Goal: Task Accomplishment & Management: Manage account settings

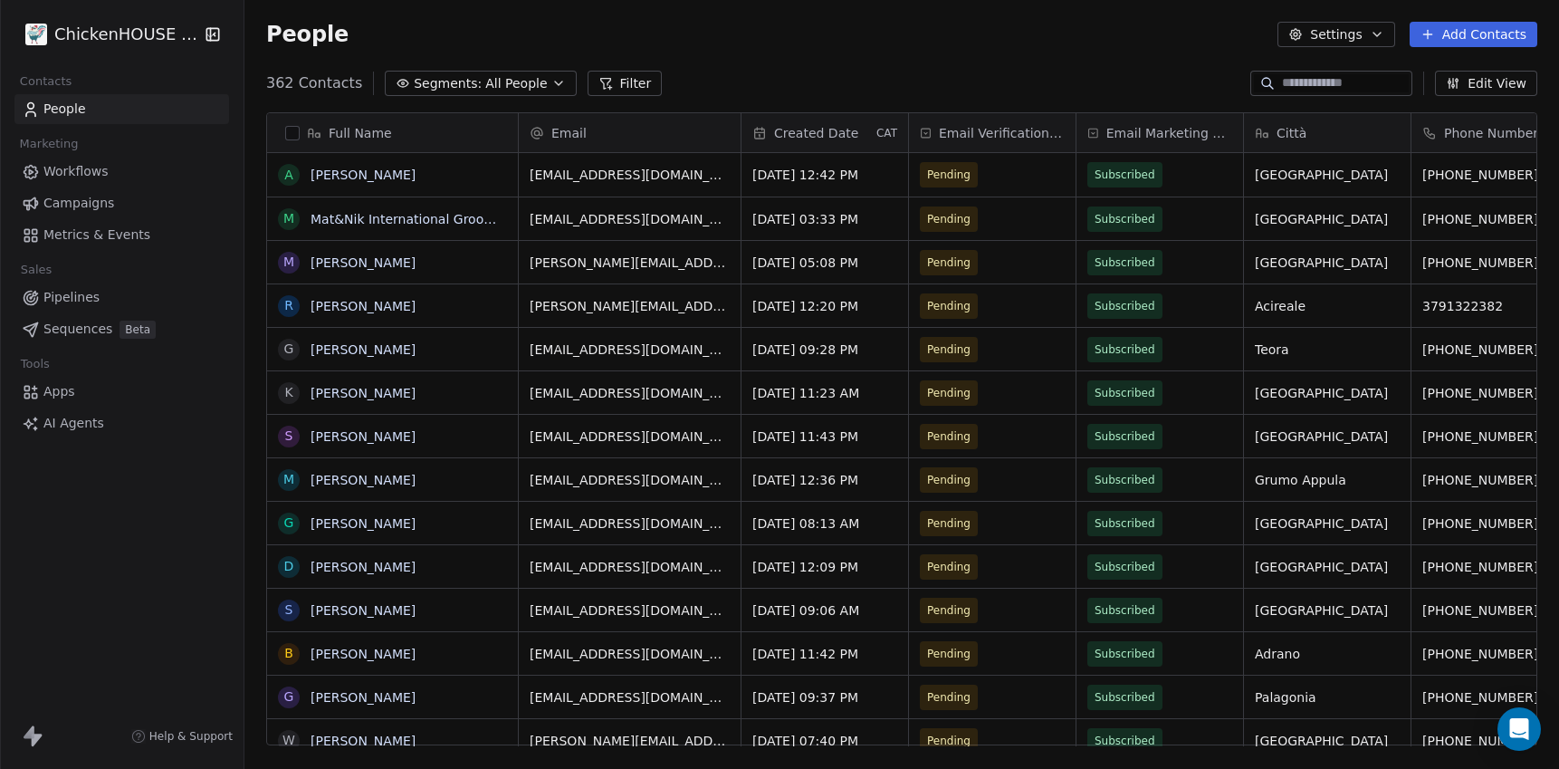
scroll to position [676, 1315]
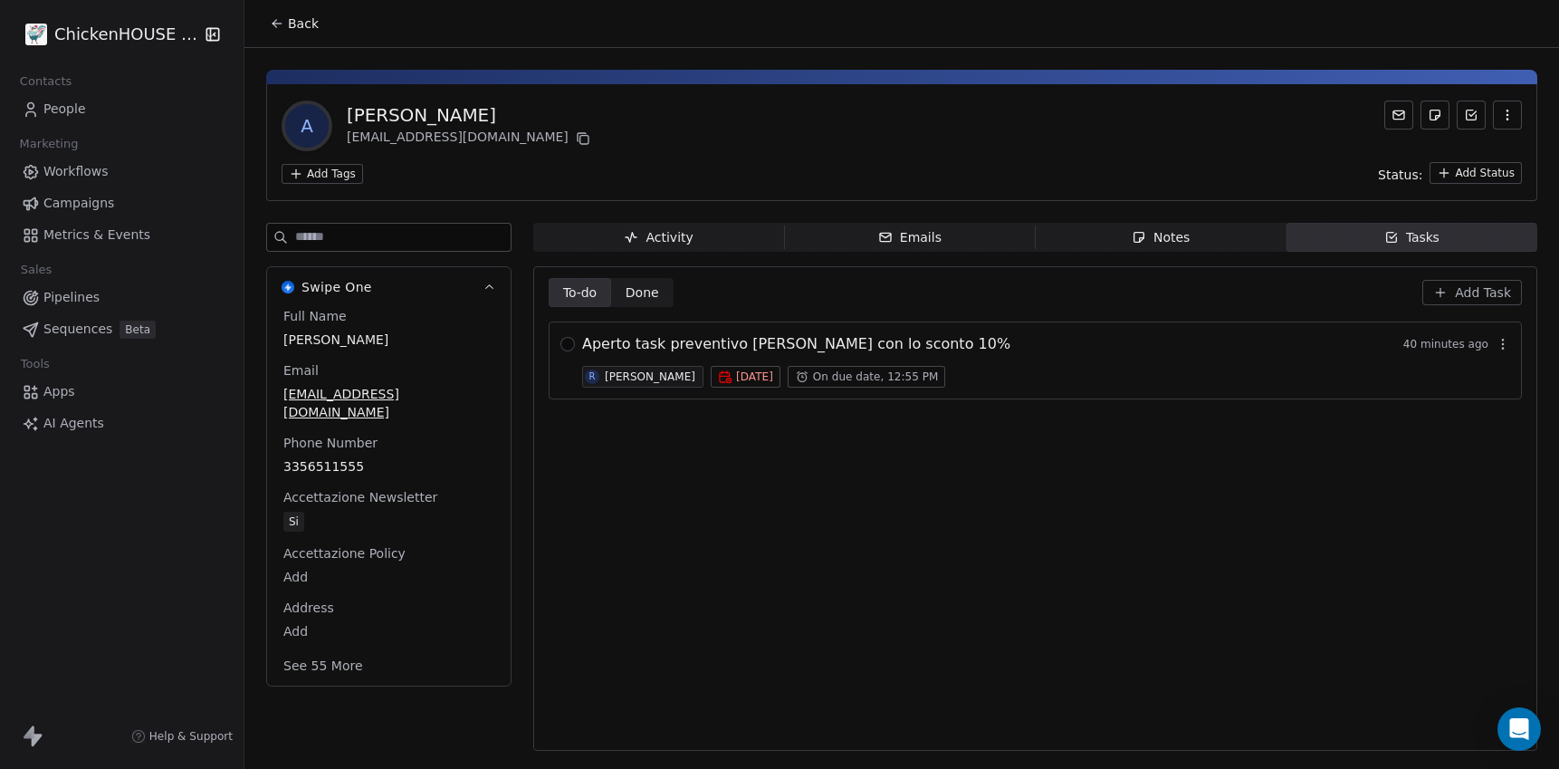
click at [1149, 246] on span "Notes Notes" at bounding box center [1161, 237] width 251 height 29
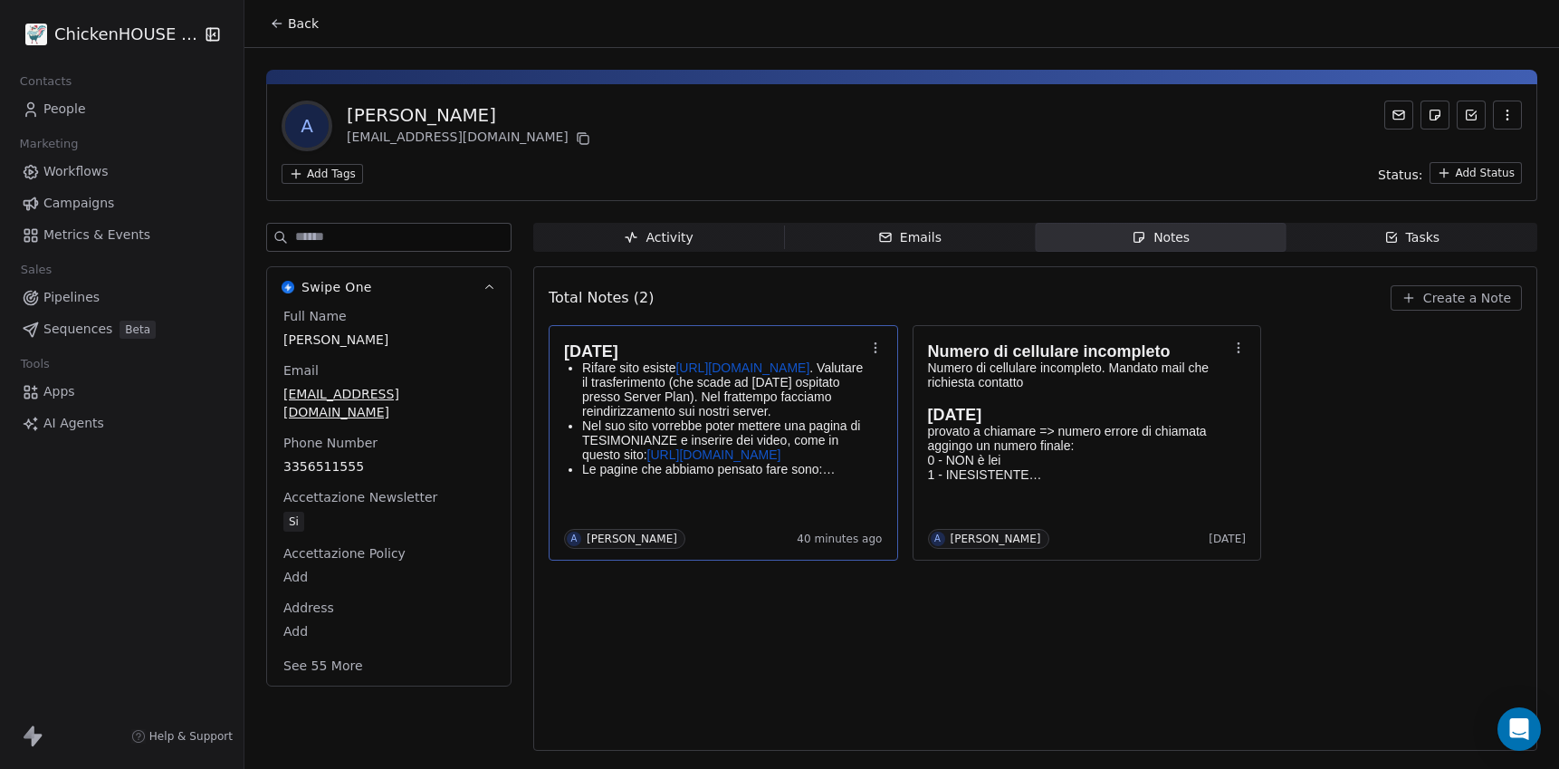
click at [801, 413] on p "Rifare sito esiste [URL][DOMAIN_NAME] . Valutare il trasferimento (che scade ad…" at bounding box center [723, 389] width 283 height 58
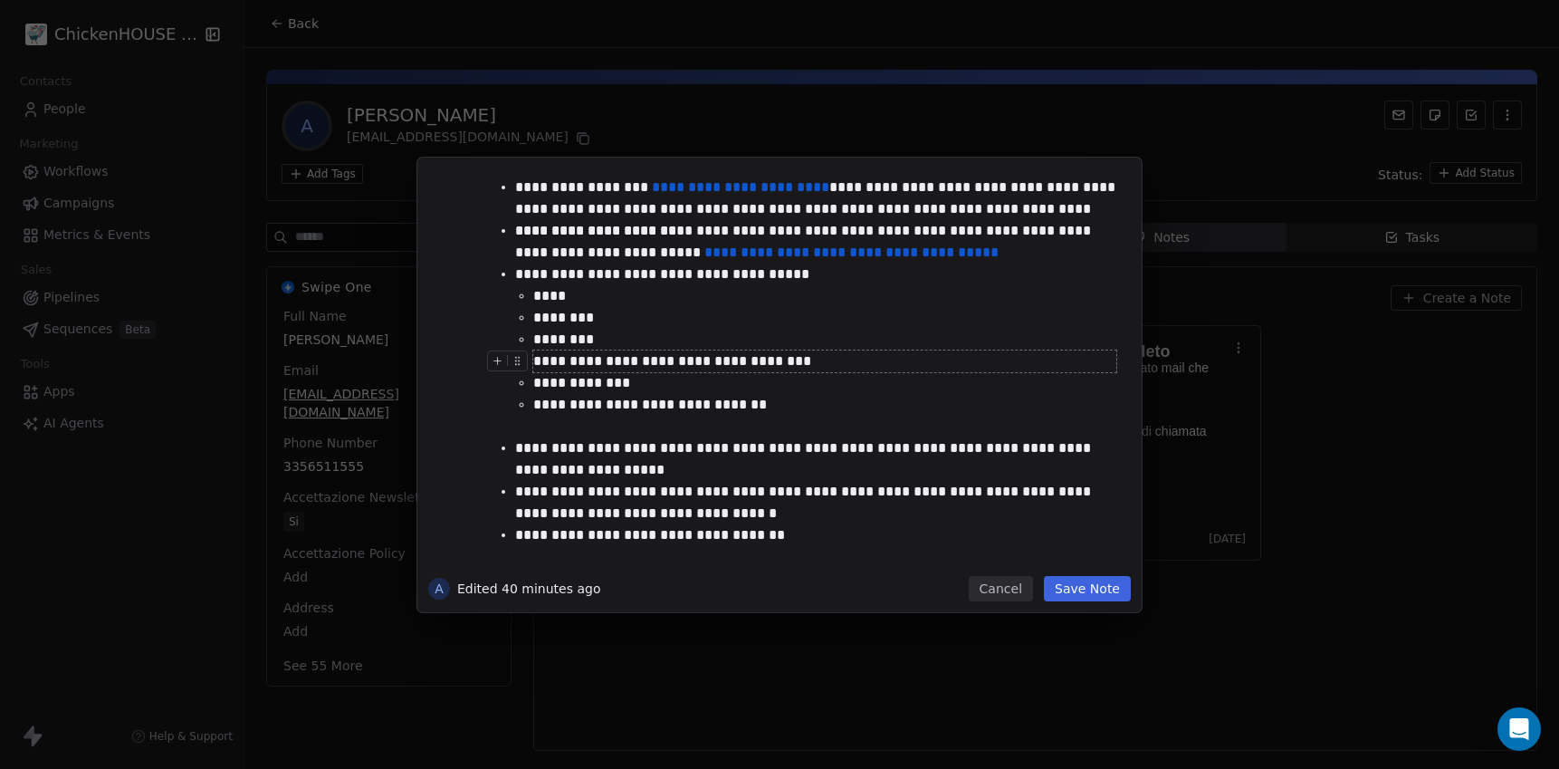
scroll to position [62, 0]
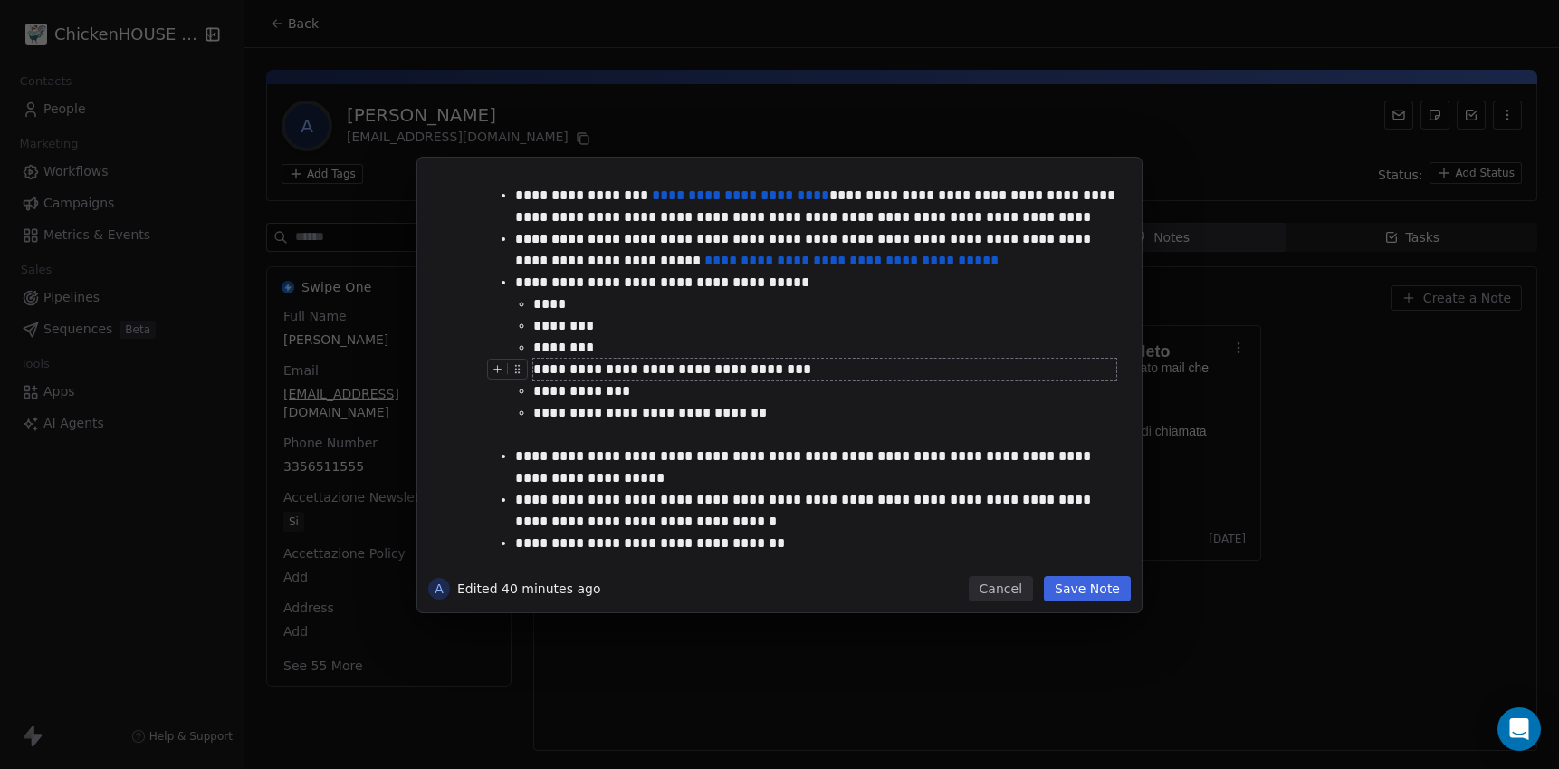
click at [898, 373] on div "**********" at bounding box center [824, 370] width 583 height 22
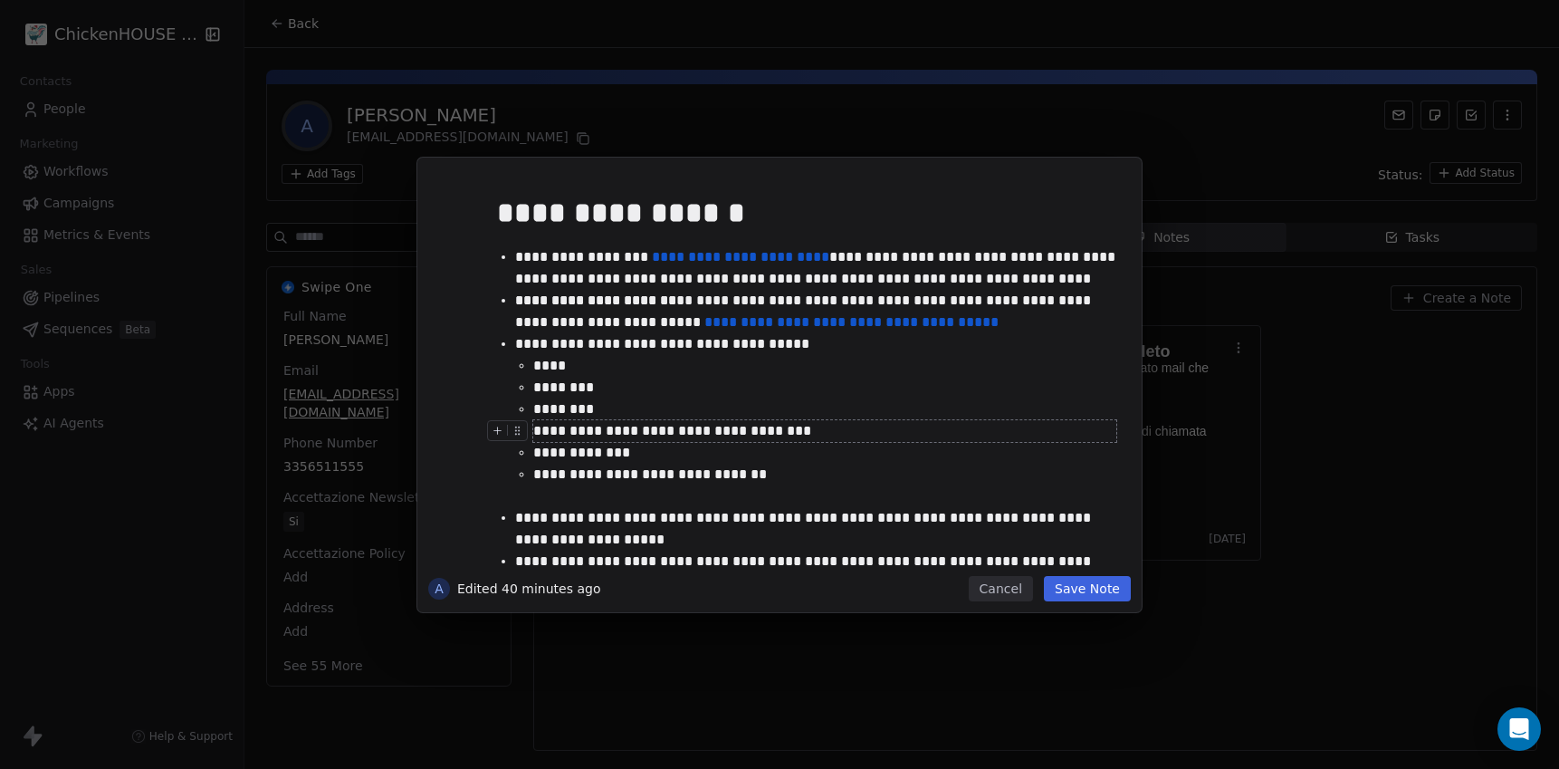
scroll to position [72, 0]
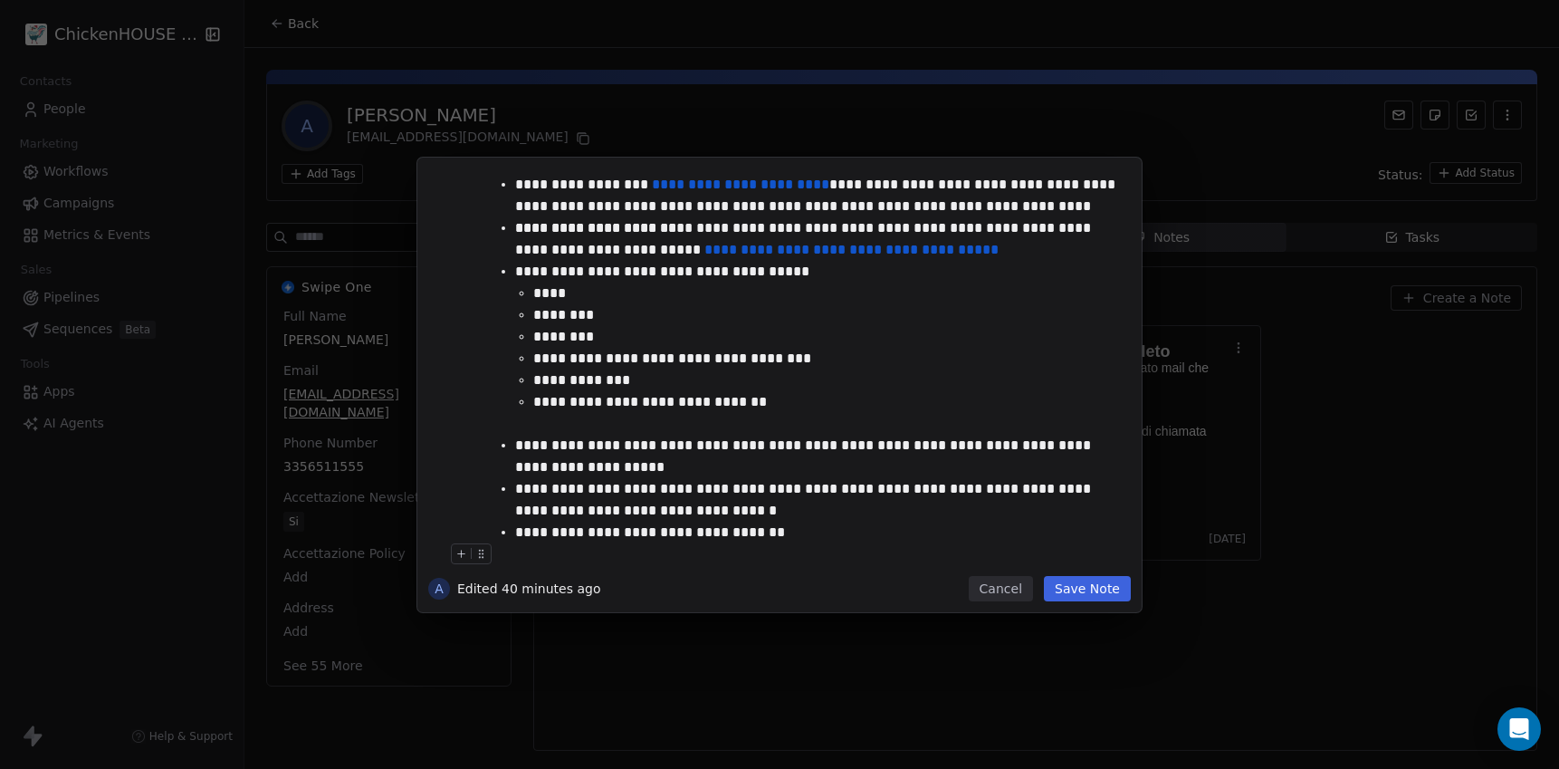
click at [992, 585] on button "Cancel" at bounding box center [1001, 588] width 64 height 25
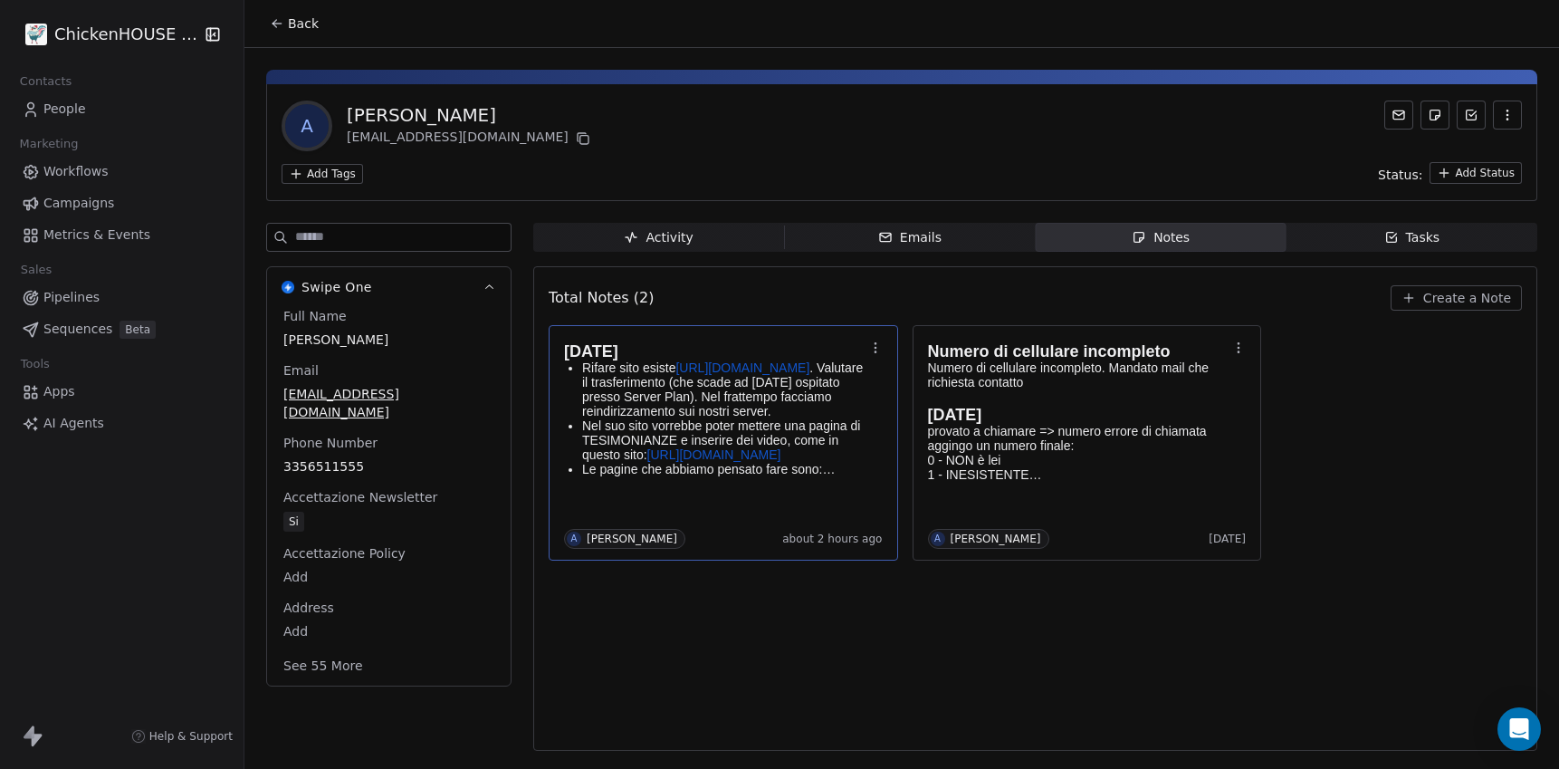
click at [645, 398] on p "Rifare sito esiste [URL][DOMAIN_NAME] . Valutare il trasferimento (che scade ad…" at bounding box center [723, 389] width 283 height 58
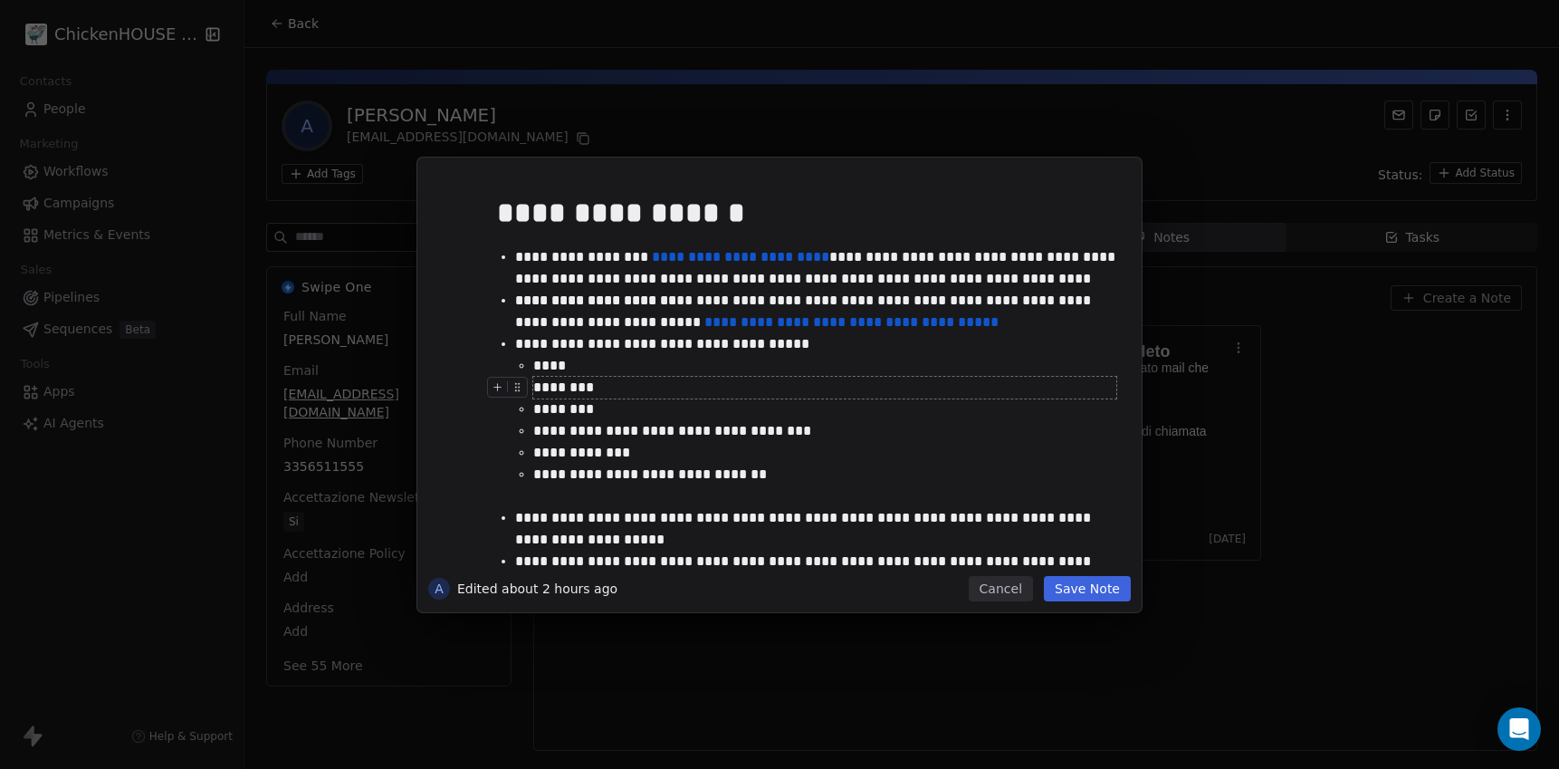
scroll to position [72, 0]
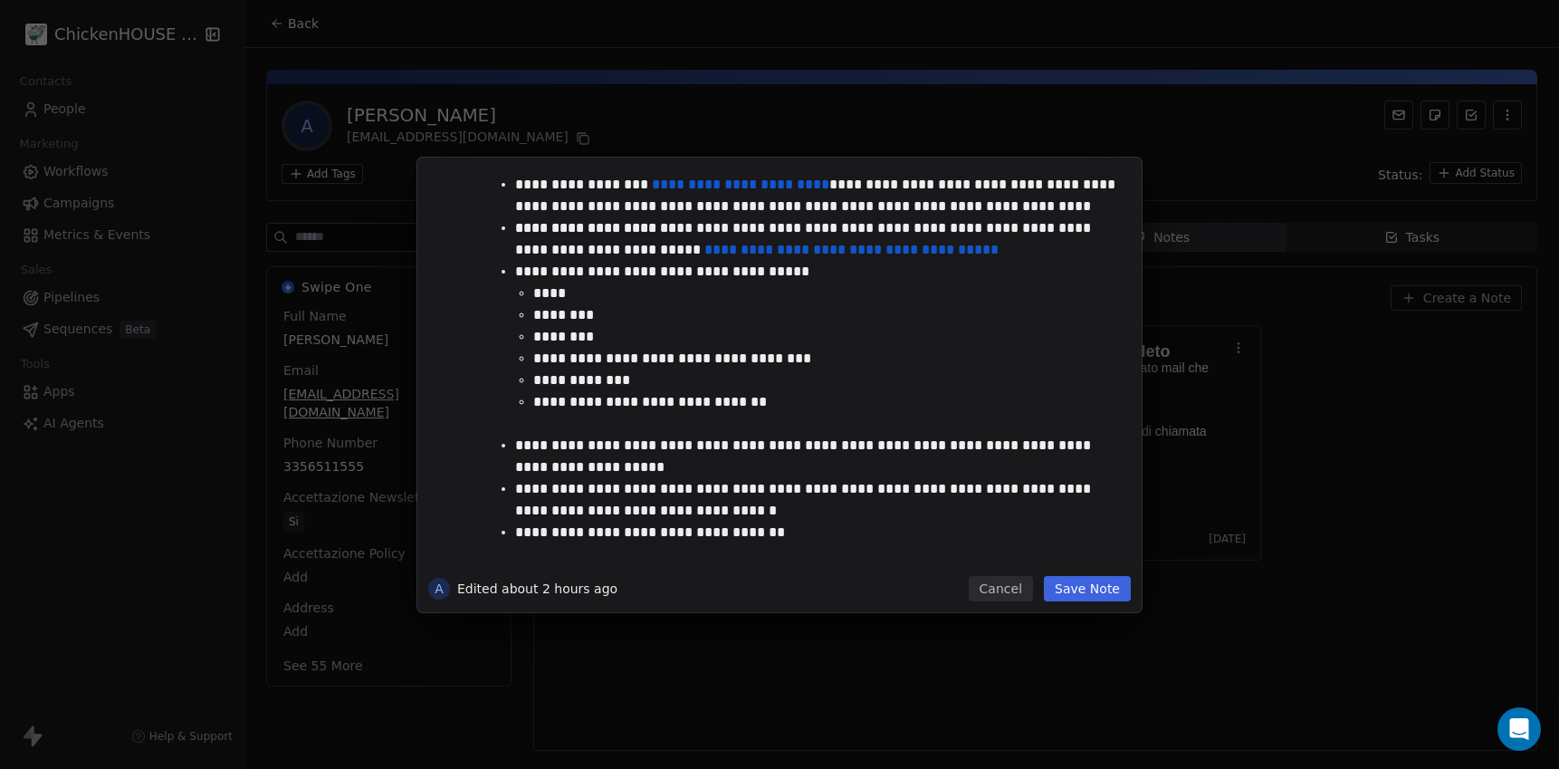
click at [599, 126] on div "**********" at bounding box center [779, 384] width 1559 height 769
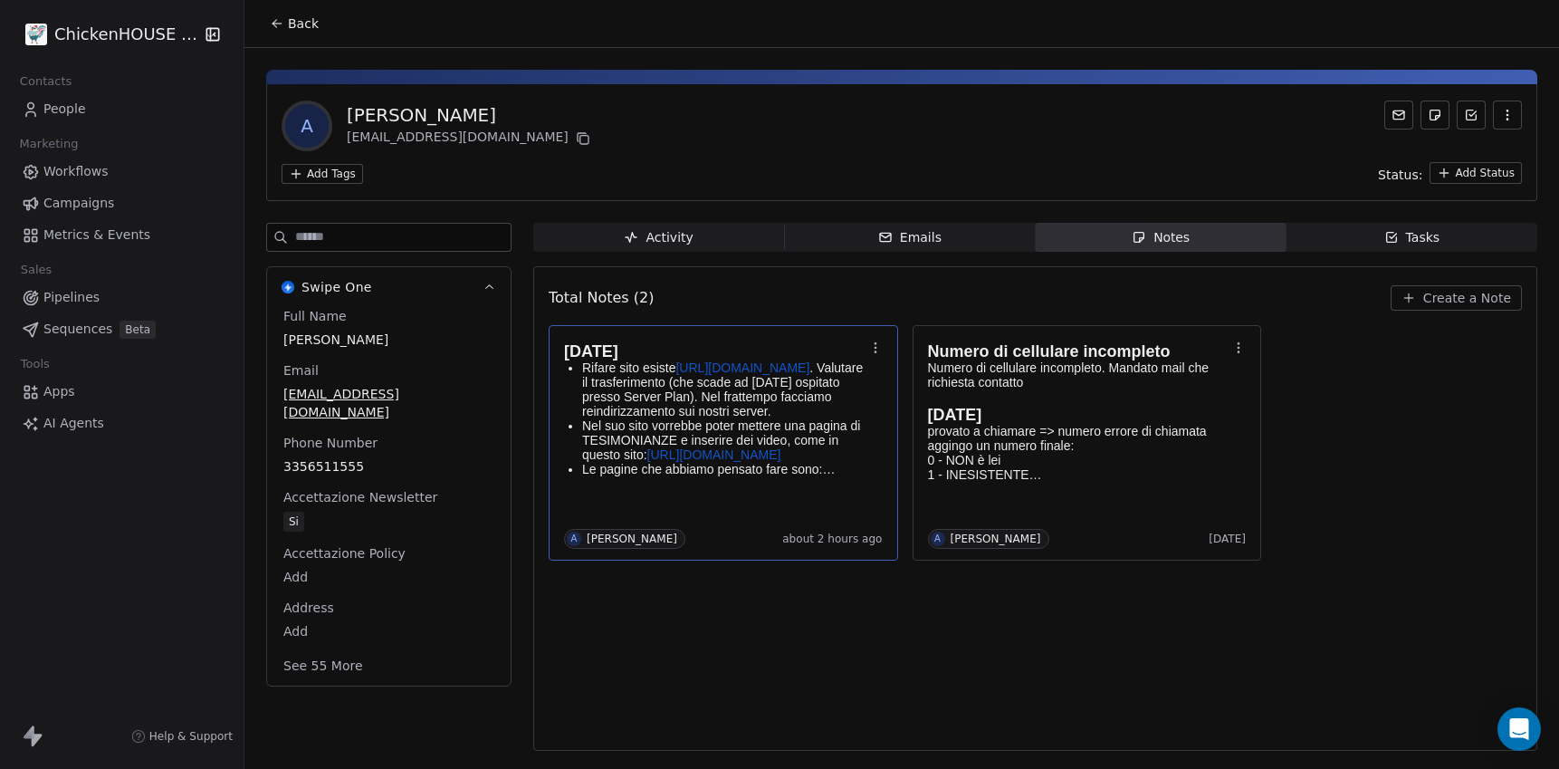
drag, startPoint x: 599, startPoint y: 126, endPoint x: 336, endPoint y: 112, distance: 263.0
click at [336, 112] on div "A [PERSON_NAME] [EMAIL_ADDRESS][DOMAIN_NAME]" at bounding box center [902, 126] width 1241 height 51
copy div "[PERSON_NAME]"
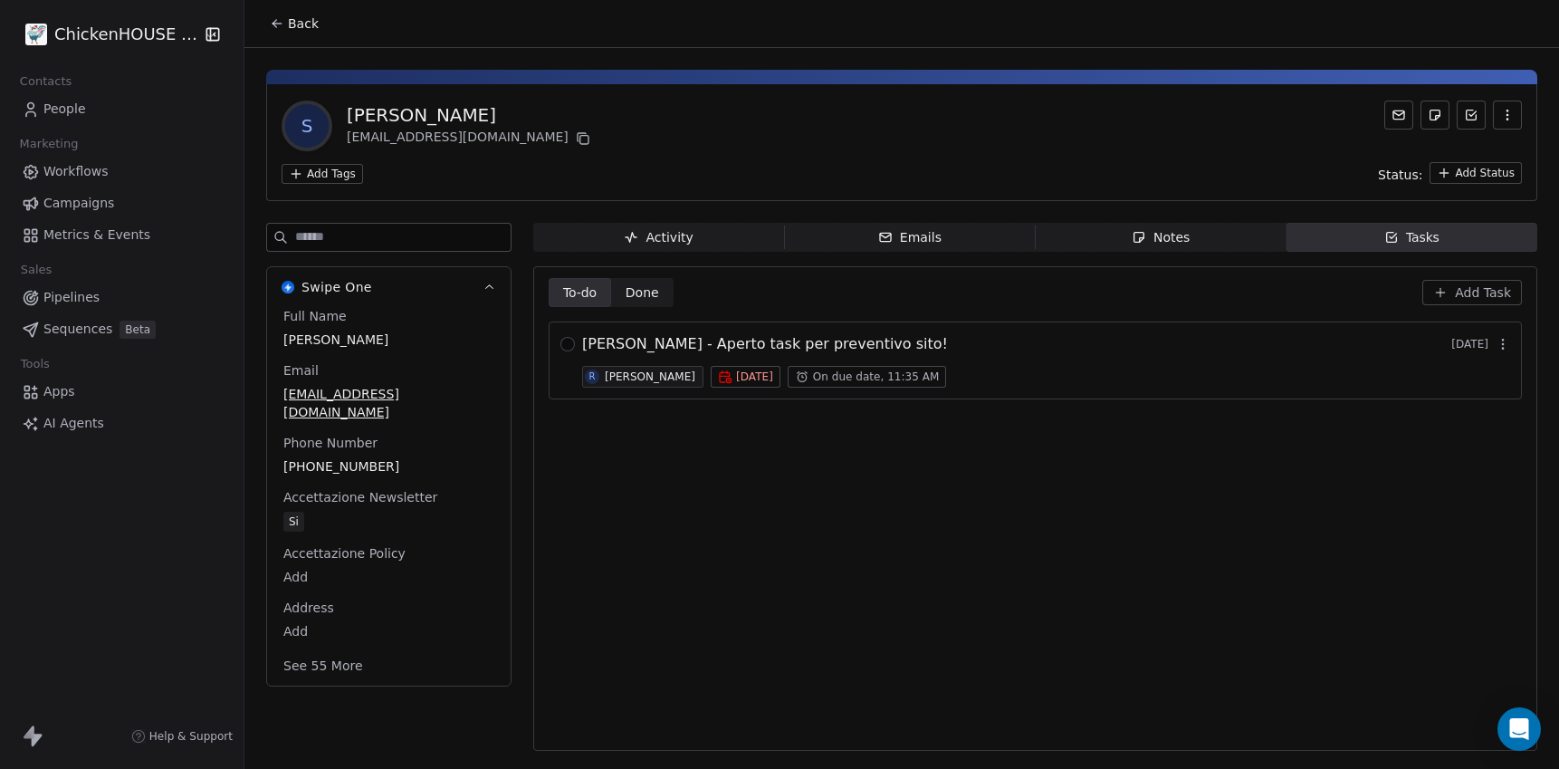
click at [1146, 237] on icon "button" at bounding box center [1139, 237] width 14 height 14
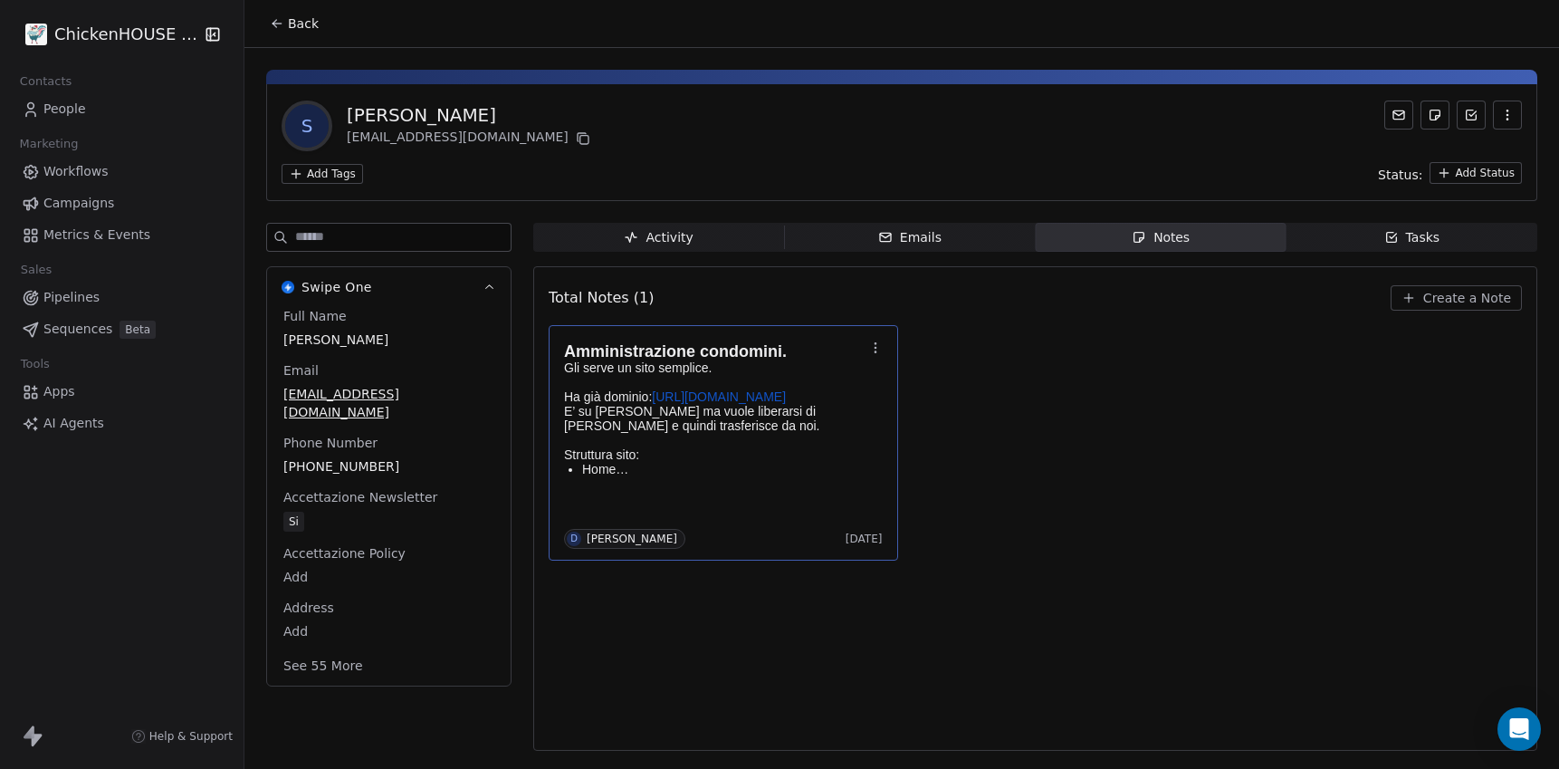
click at [663, 428] on p "Gli serve un sito semplice. Ha già dominio: [URL][DOMAIN_NAME] E’ su Aruba ma v…" at bounding box center [714, 410] width 301 height 101
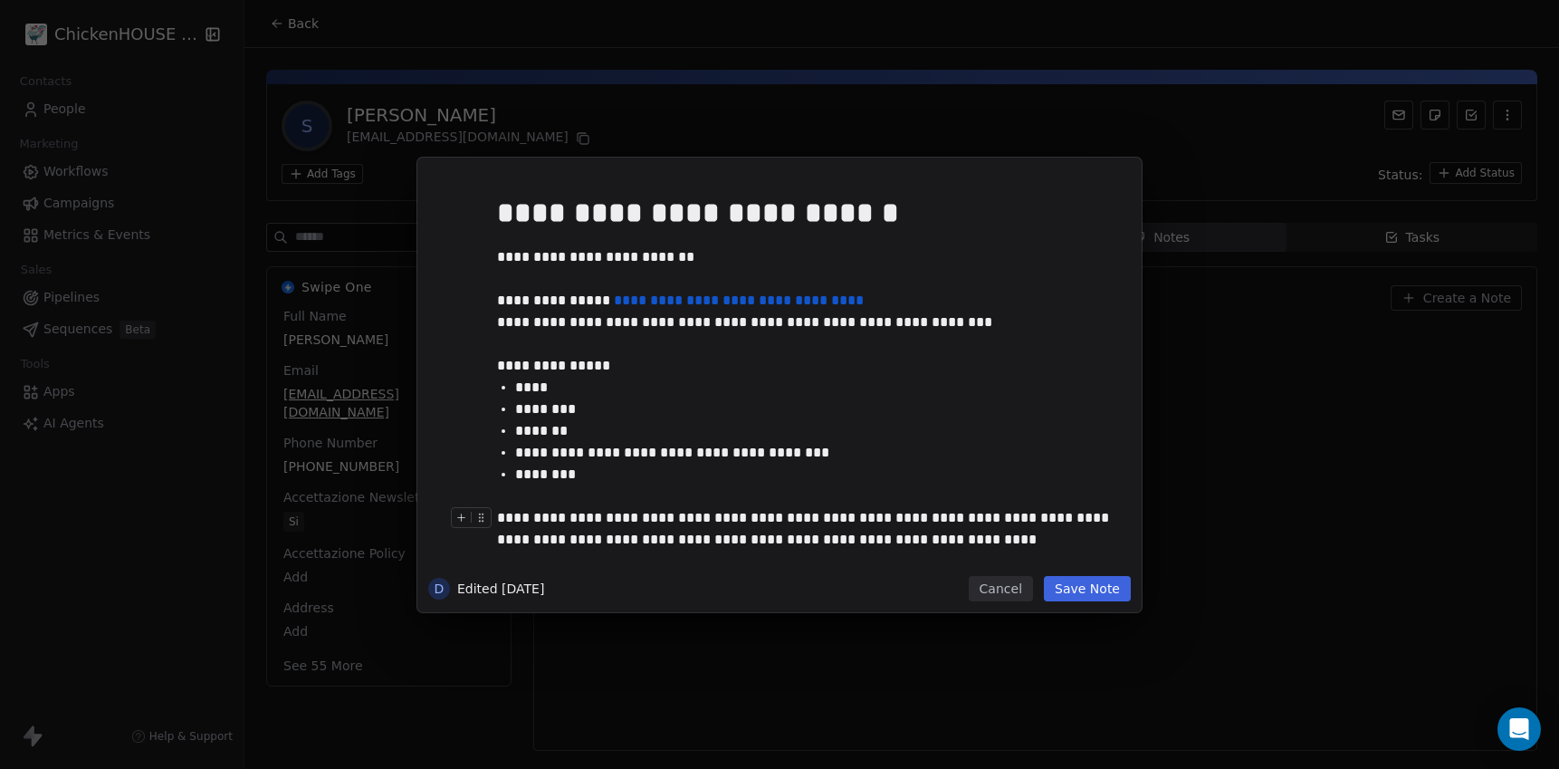
click at [1002, 584] on button "Cancel" at bounding box center [1001, 588] width 64 height 25
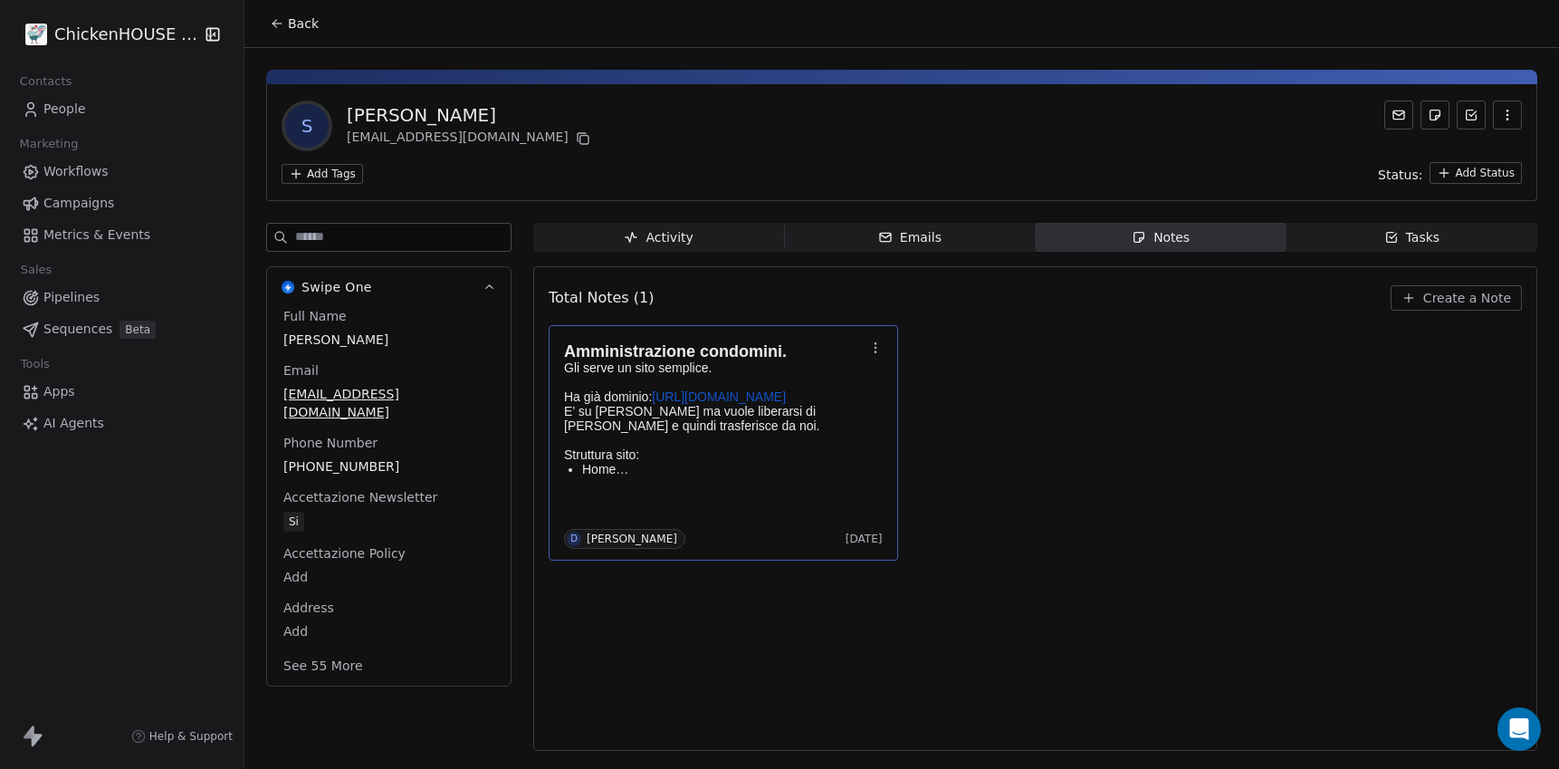
click at [1384, 234] on span "Tasks Tasks" at bounding box center [1412, 237] width 251 height 29
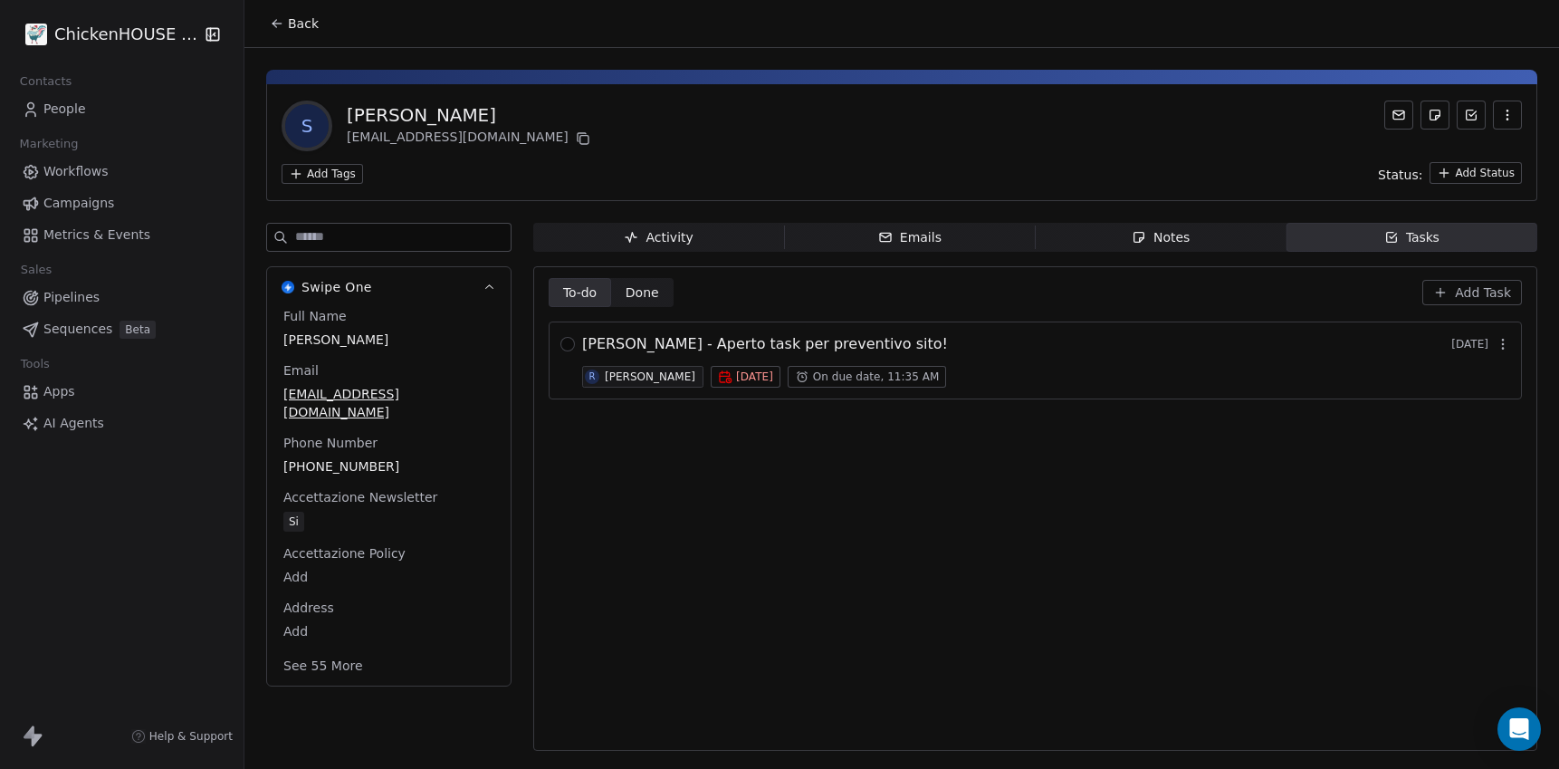
click at [1000, 350] on div "STEFANO AGUS - Aperto task per preventivo sito! 2 days ago" at bounding box center [1046, 344] width 928 height 22
click at [875, 351] on span "STEFANO AGUS - Aperto task per preventivo sito!" at bounding box center [765, 344] width 366 height 22
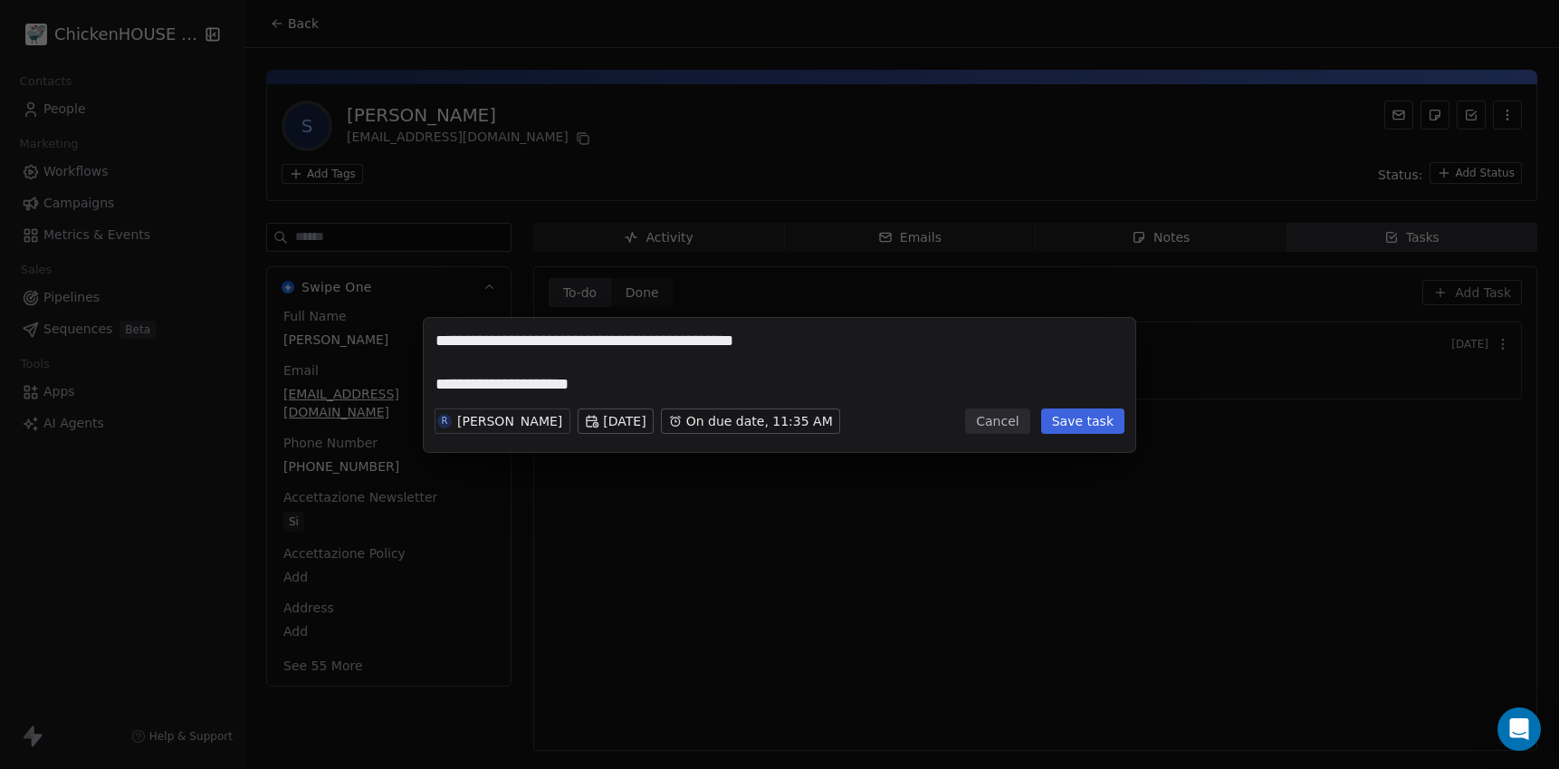
type textarea "**********"
click at [1066, 408] on button "Save task" at bounding box center [1082, 420] width 83 height 25
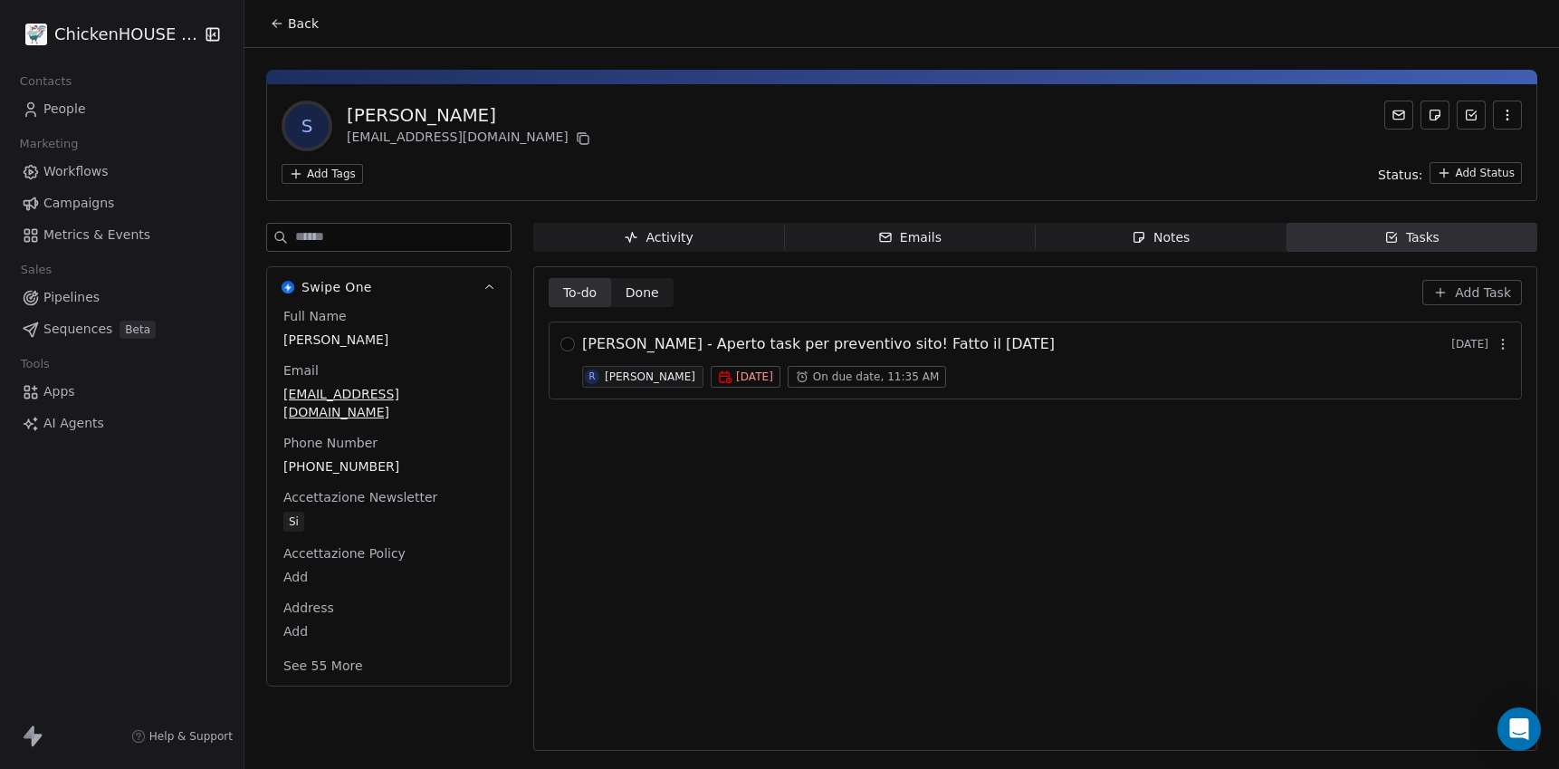
click at [738, 347] on span "STEFANO AGUS - Aperto task per preventivo sito! Fatto il 24 settembre" at bounding box center [818, 344] width 473 height 22
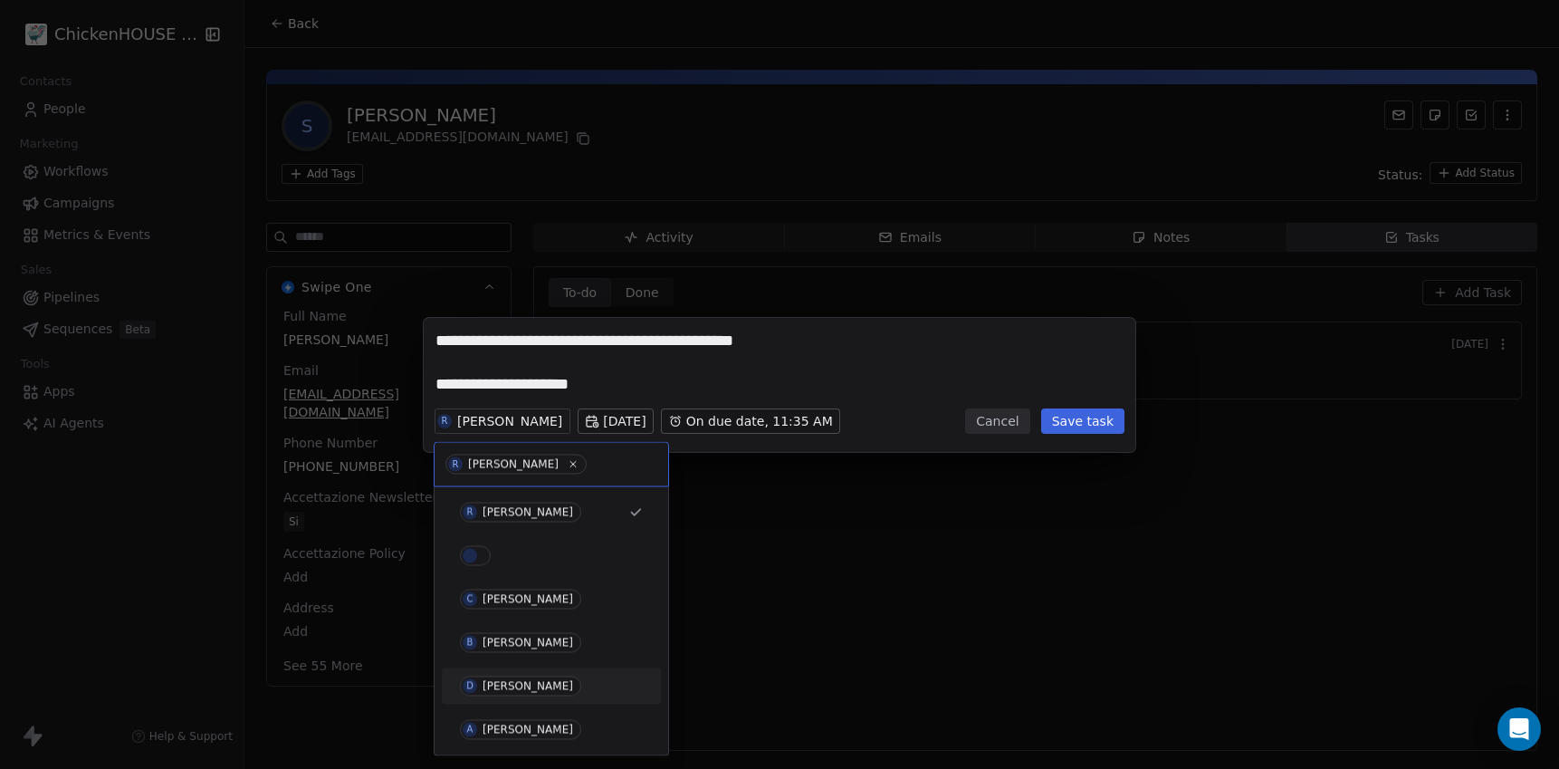
click at [507, 684] on div "David" at bounding box center [528, 686] width 91 height 13
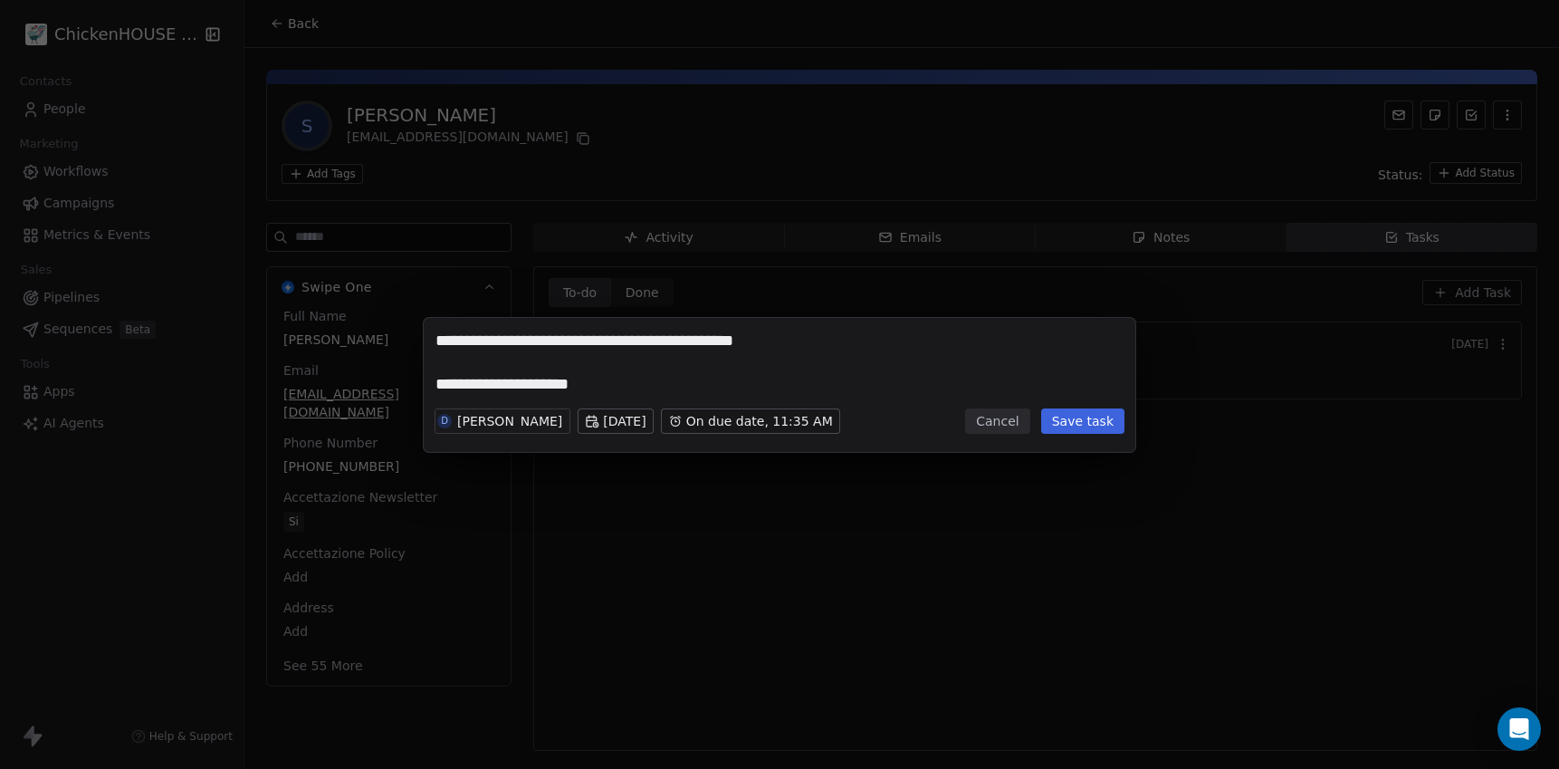
click at [1076, 426] on button "Save task" at bounding box center [1082, 420] width 83 height 25
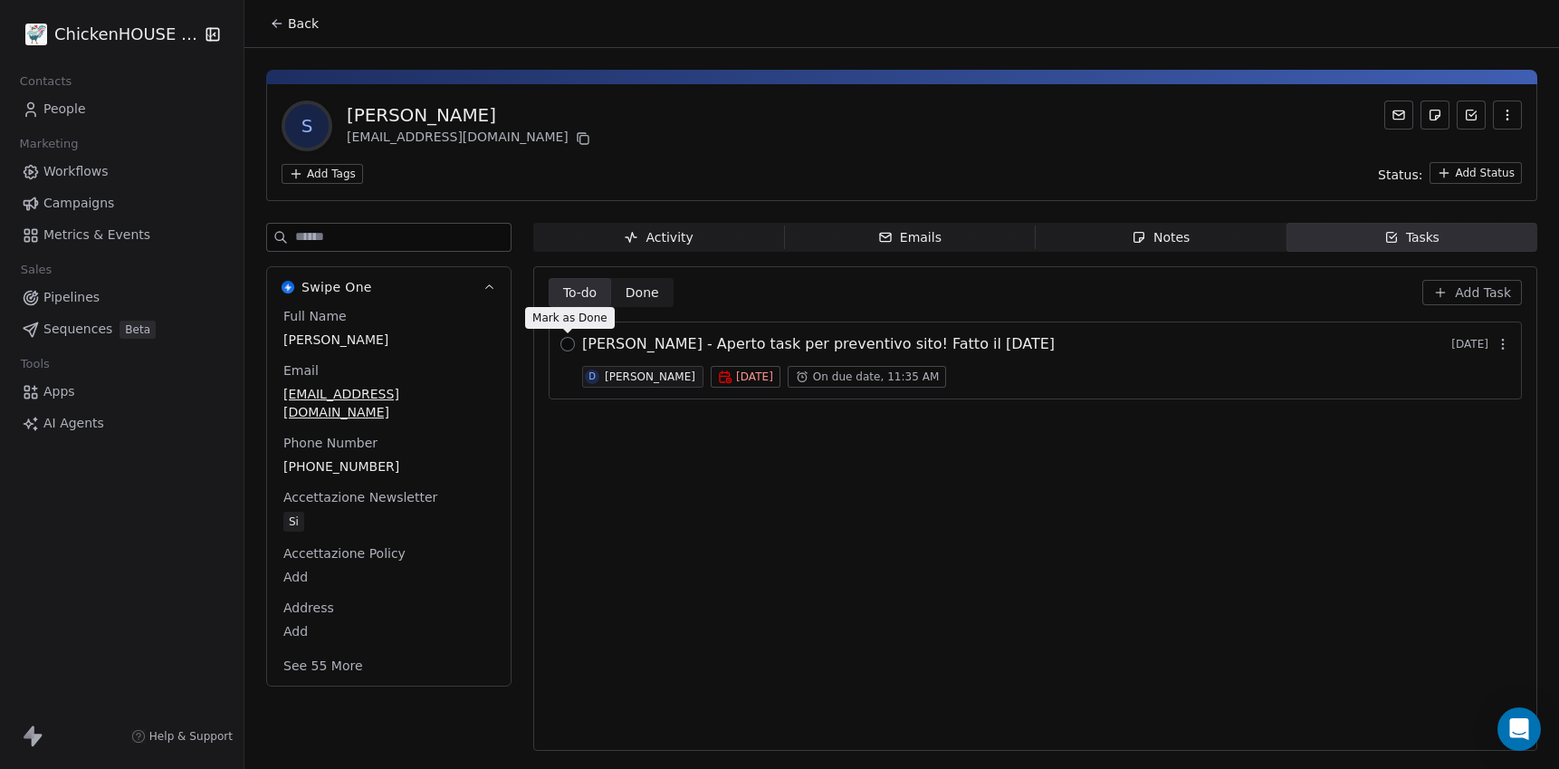
click at [563, 345] on button "button" at bounding box center [568, 344] width 14 height 14
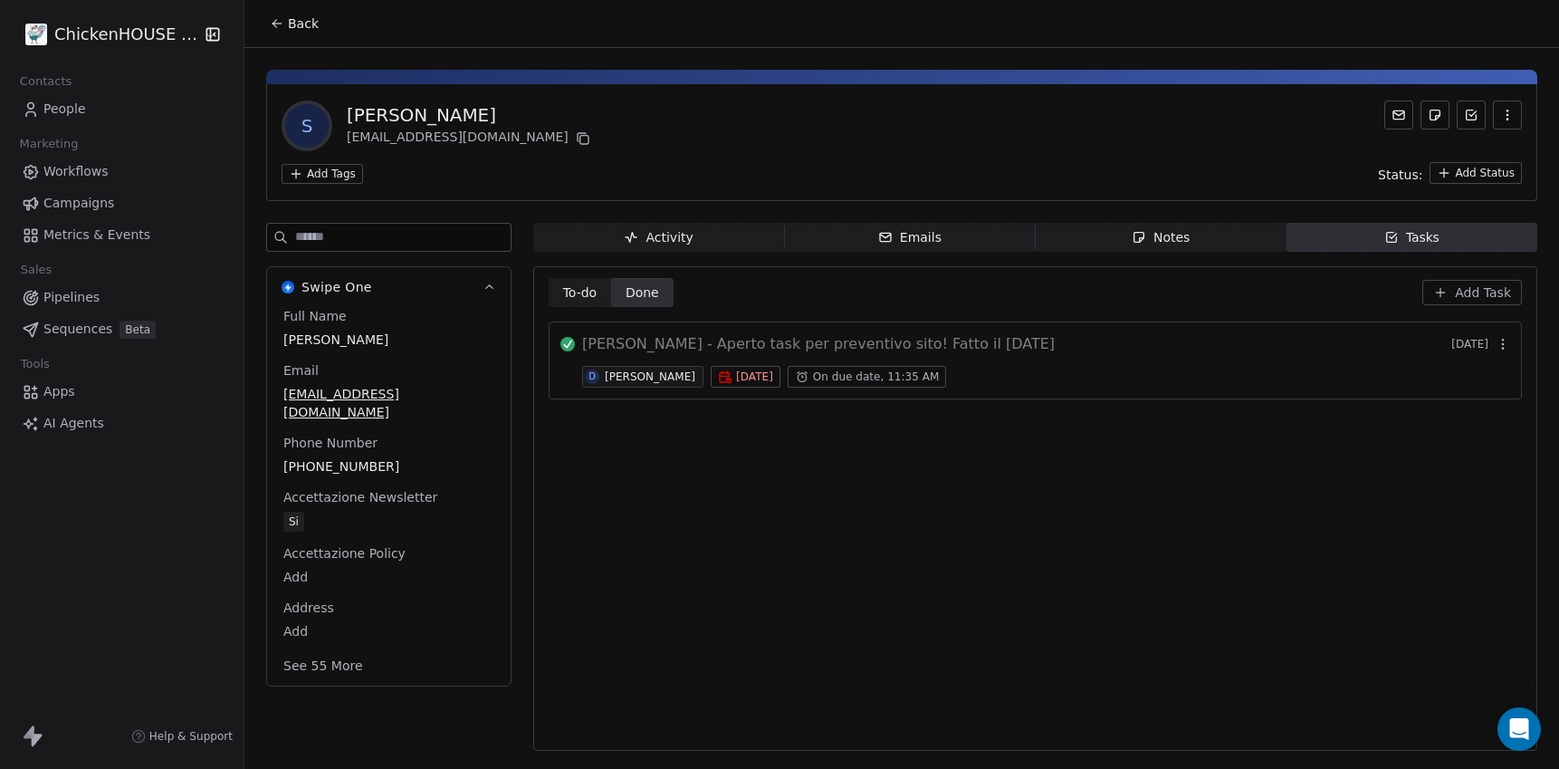
click at [1288, 150] on div "S Stefano Agus infostudioagus@gmail.com" at bounding box center [902, 126] width 1241 height 51
click at [306, 18] on span "Back" at bounding box center [303, 23] width 31 height 18
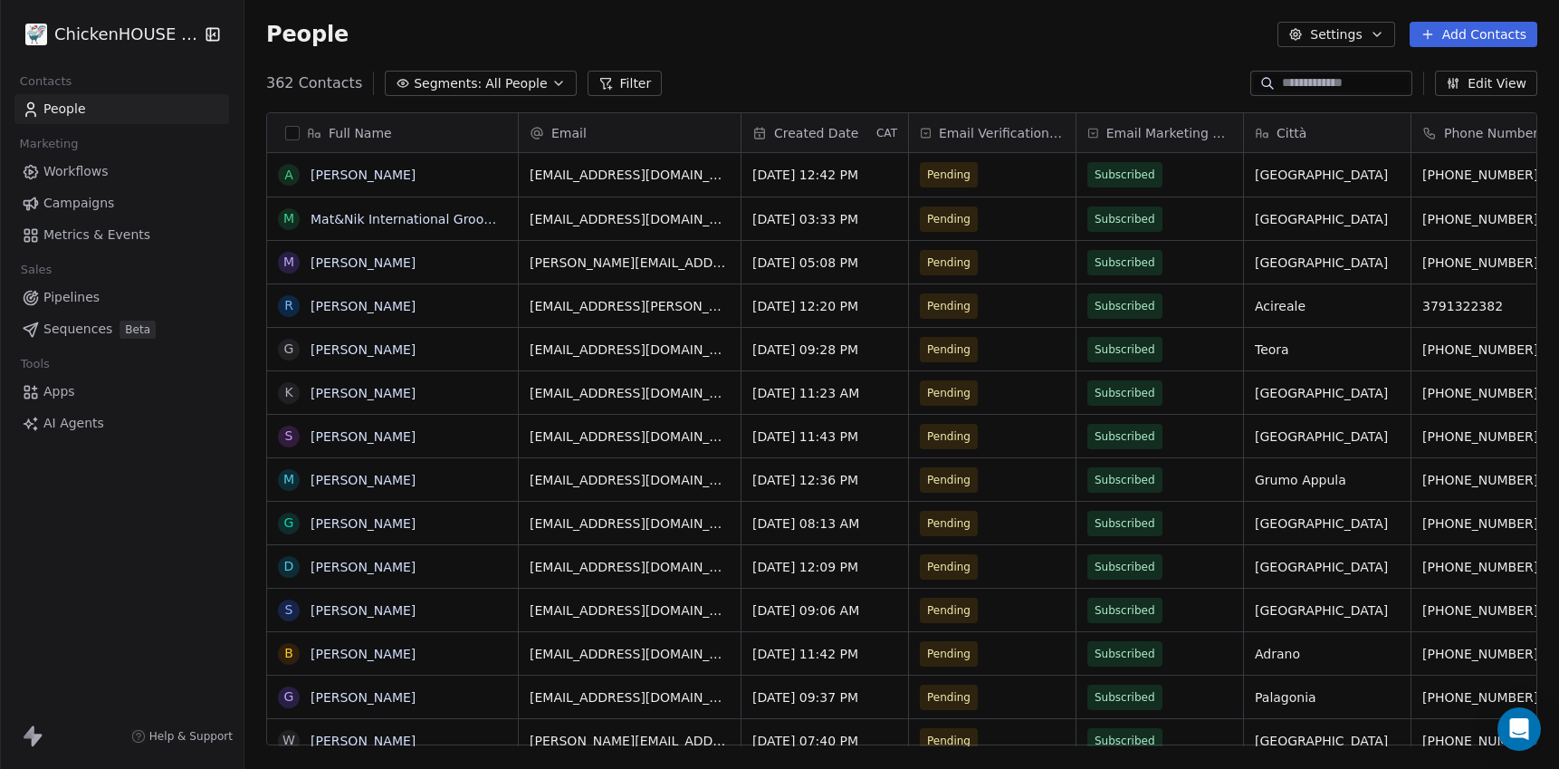
scroll to position [676, 1315]
click at [735, 62] on div "People Settings Add Contacts" at bounding box center [902, 34] width 1315 height 69
click at [945, 51] on div "People Settings Add Contacts" at bounding box center [902, 34] width 1315 height 69
